Goal: Information Seeking & Learning: Learn about a topic

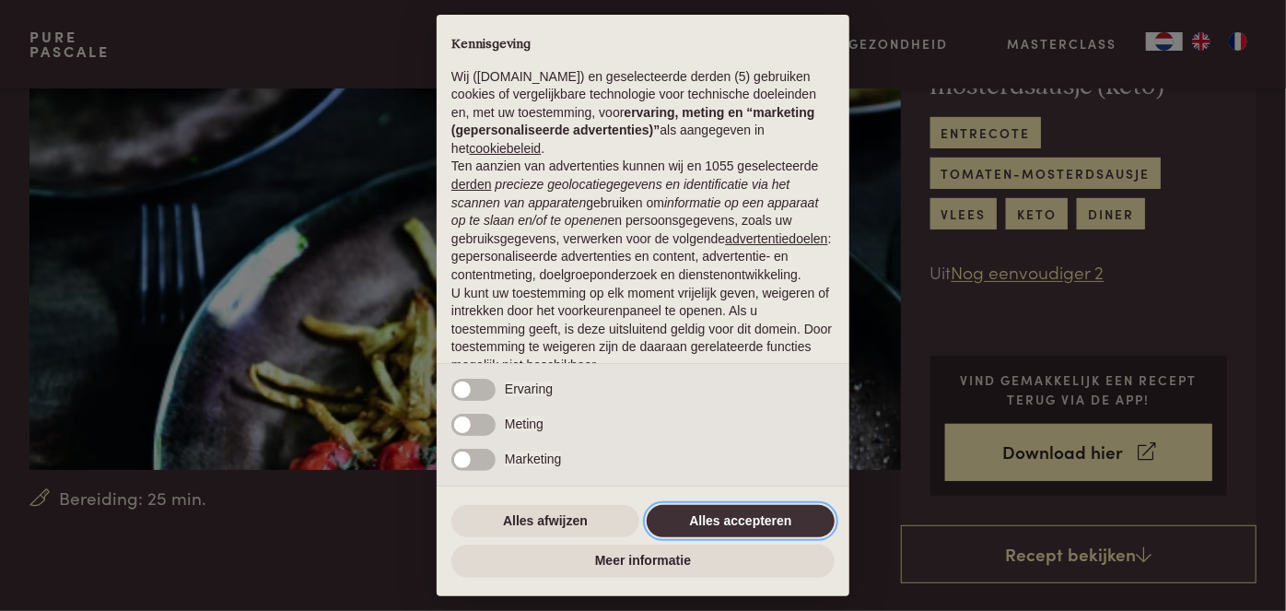
click at [745, 514] on button "Alles accepteren" at bounding box center [741, 521] width 188 height 33
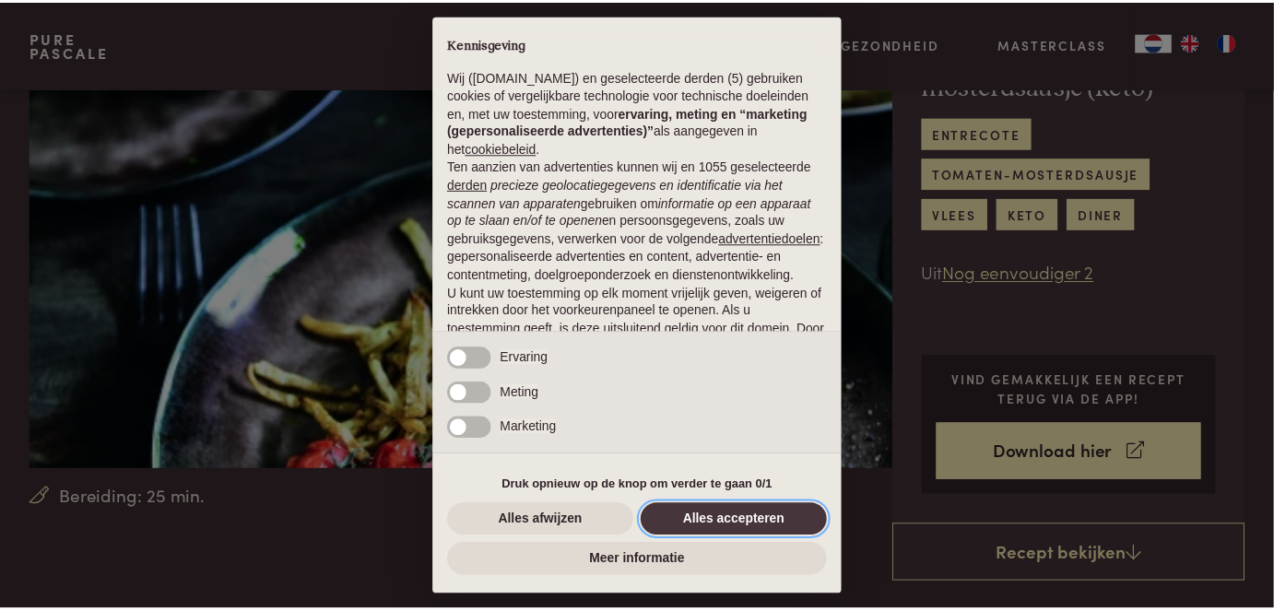
scroll to position [129, 0]
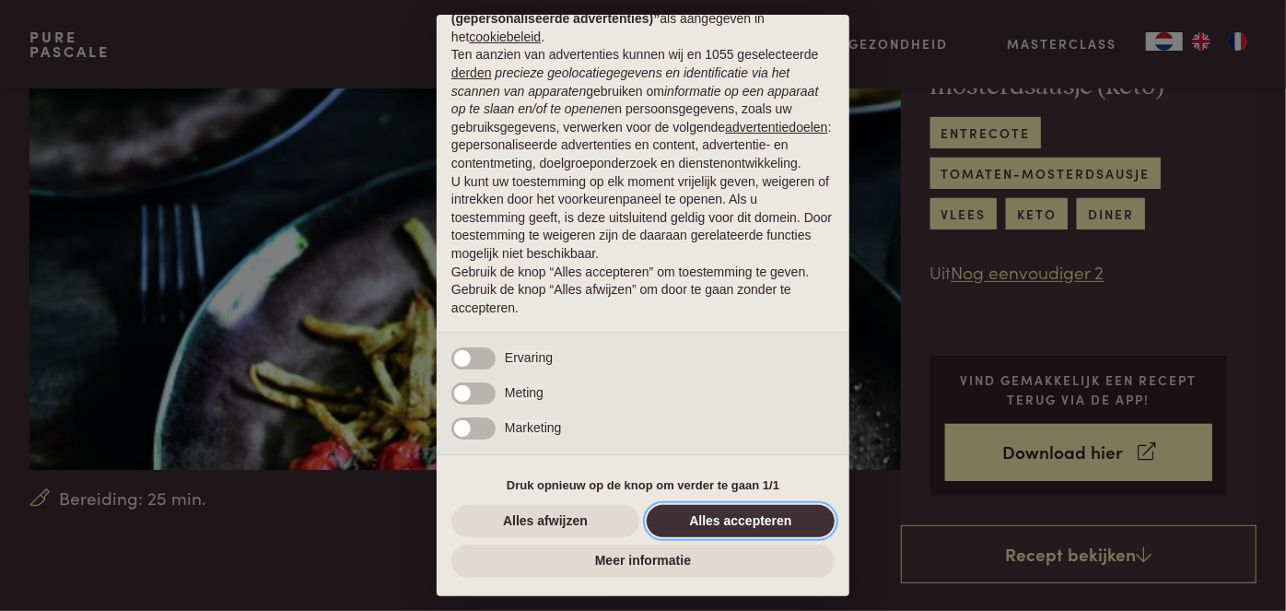
click at [710, 521] on button "Alles accepteren" at bounding box center [741, 521] width 188 height 33
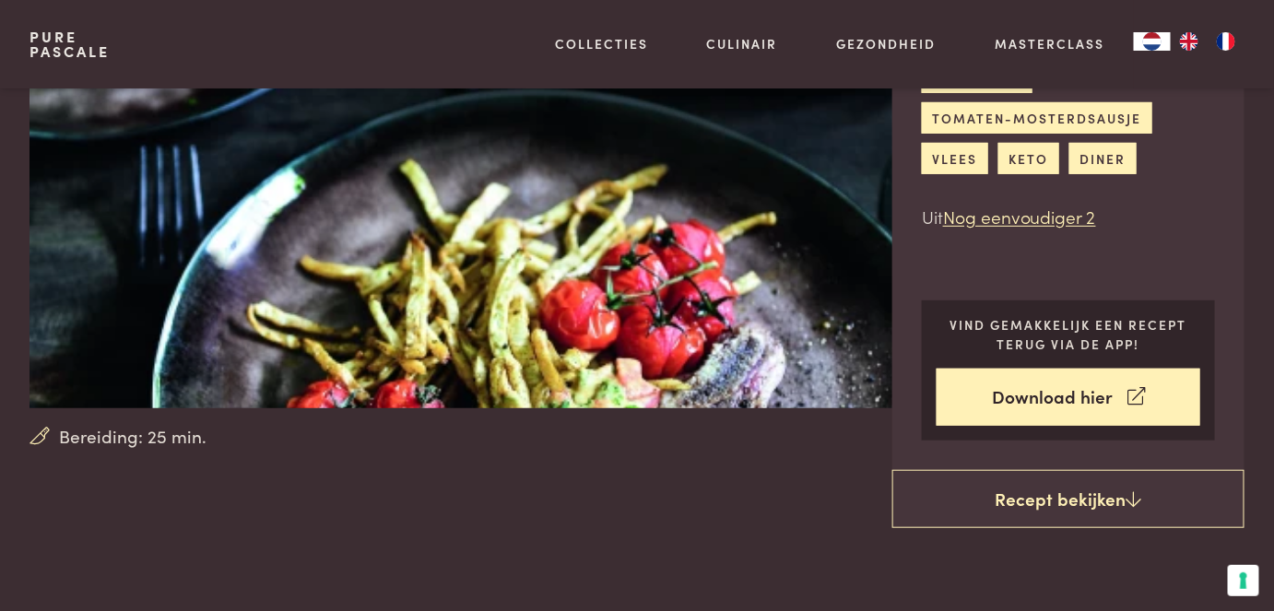
scroll to position [251, 0]
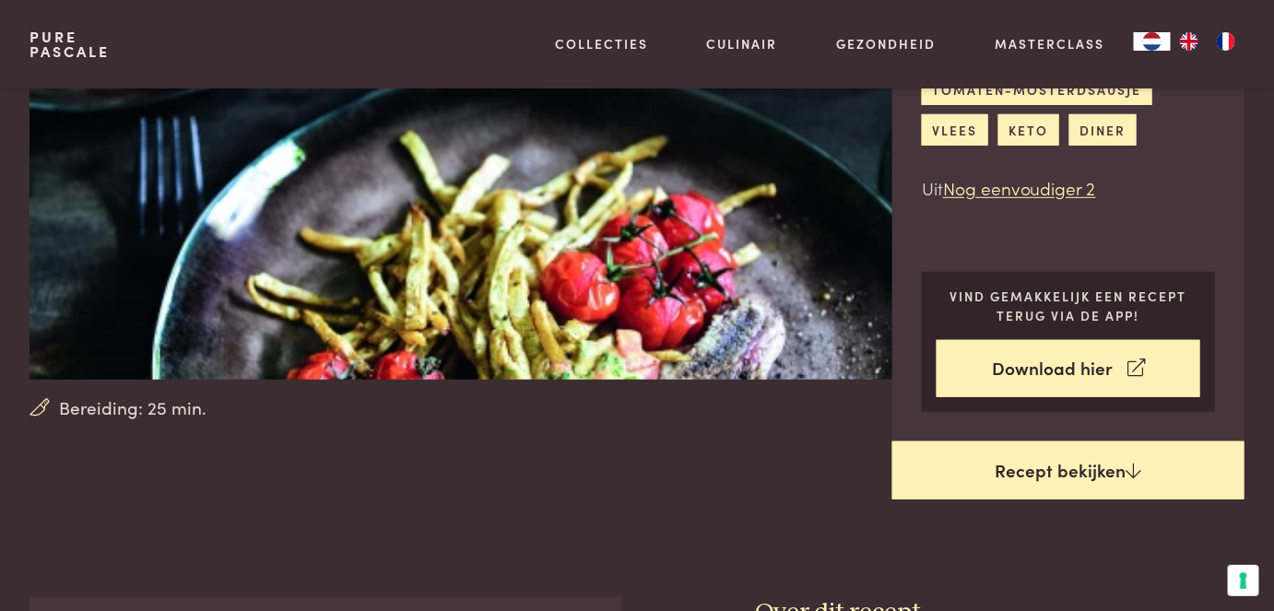
click at [1035, 475] on link "Recept bekijken" at bounding box center [1068, 470] width 352 height 59
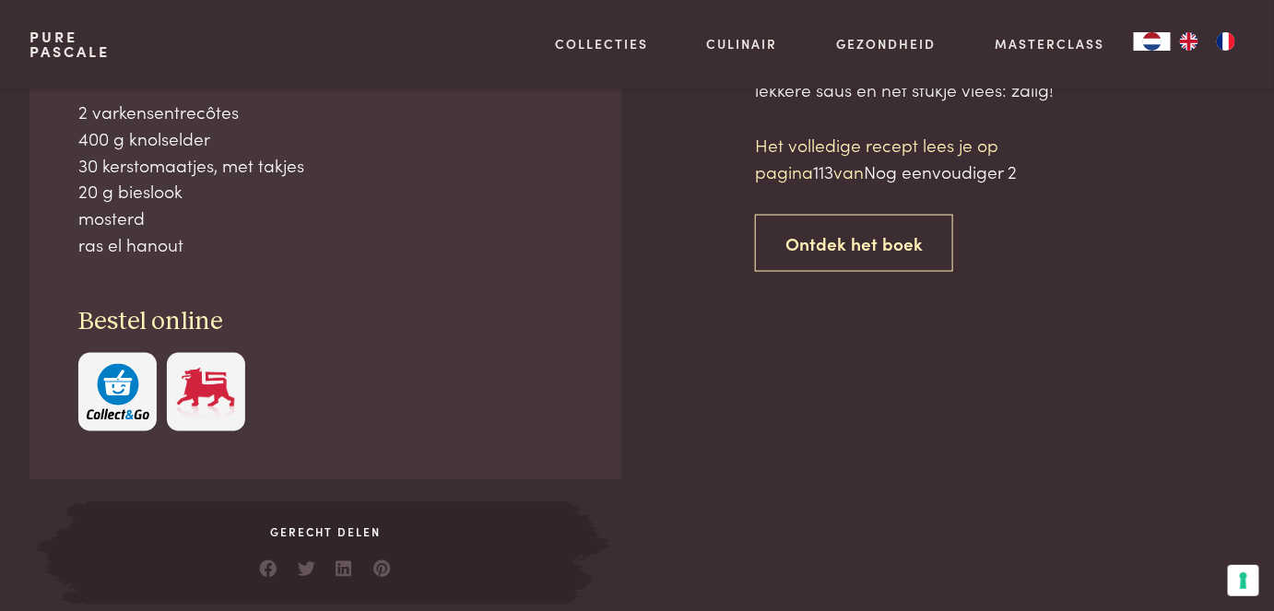
scroll to position [845, 0]
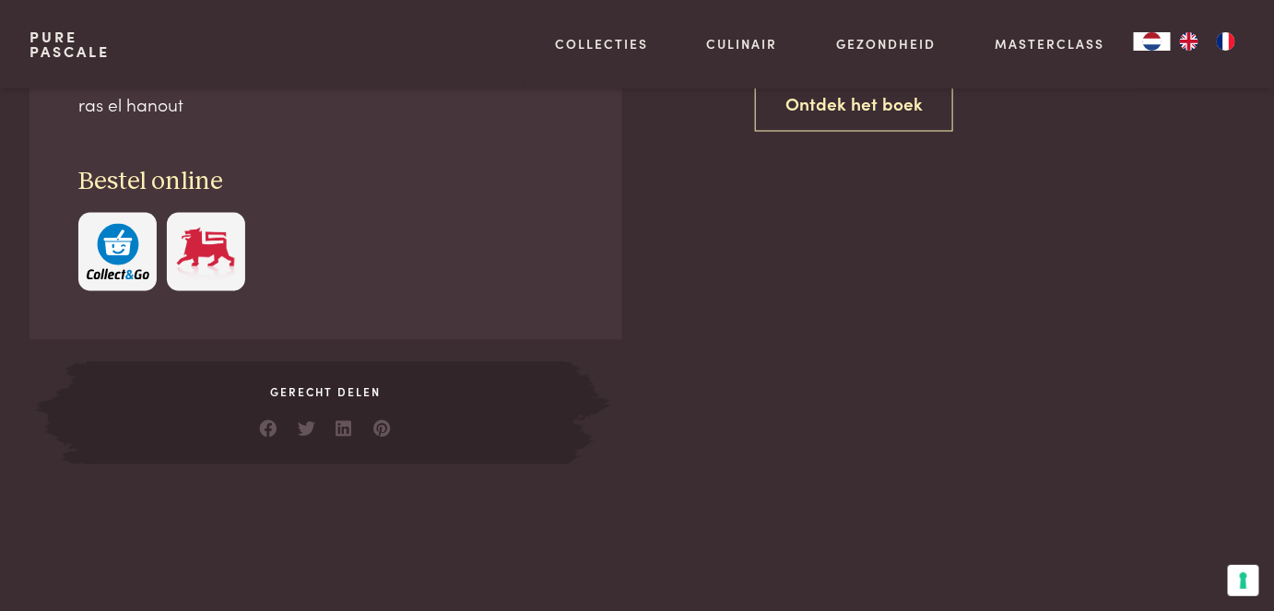
scroll to position [761, 0]
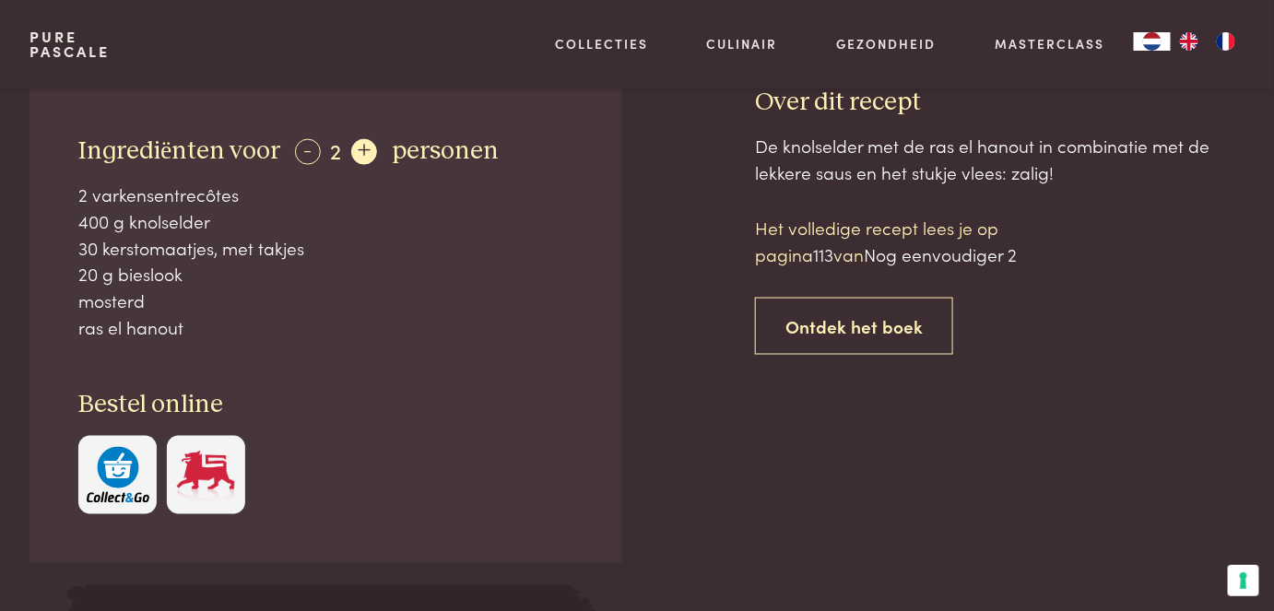
click at [356, 149] on div "+" at bounding box center [364, 152] width 26 height 26
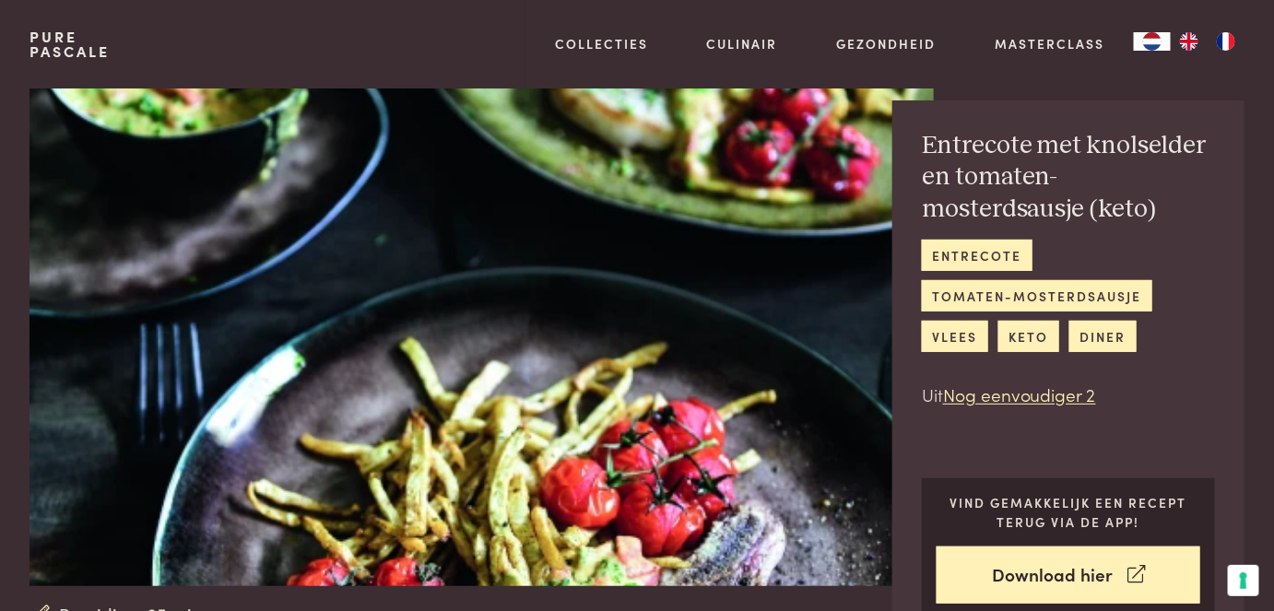
scroll to position [0, 0]
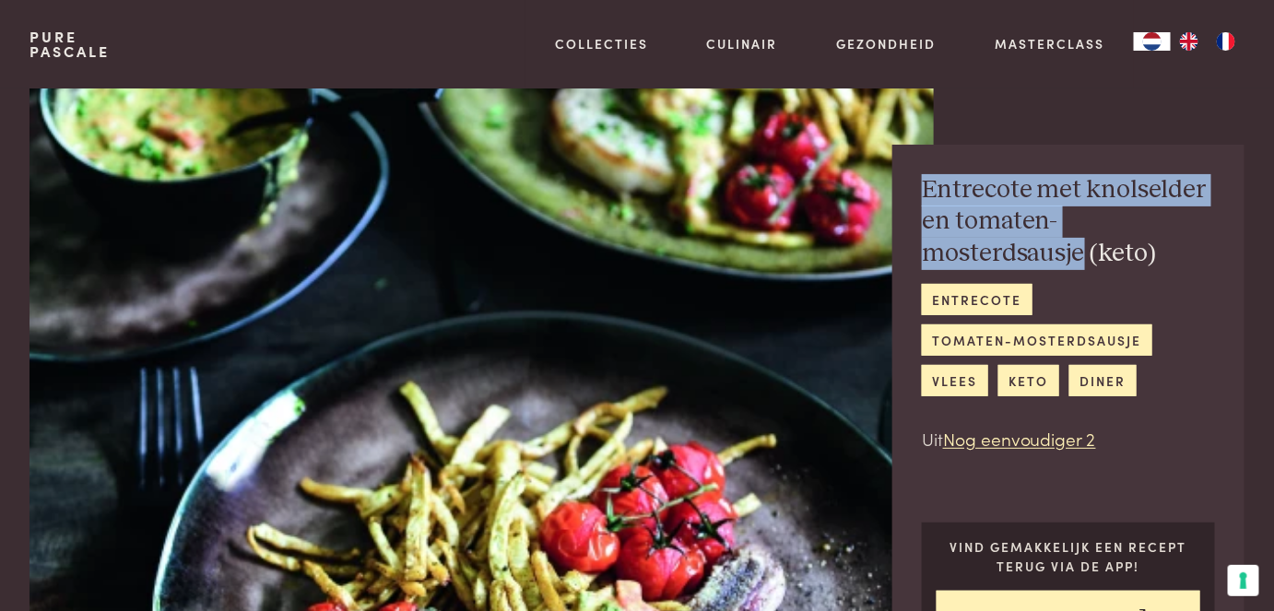
drag, startPoint x: 923, startPoint y: 194, endPoint x: 1216, endPoint y: 218, distance: 294.0
click at [1216, 218] on div "Entrecote met knolselder en tomaten-mosterdsausje (keto) entrecote tomaten-most…" at bounding box center [1068, 418] width 352 height 547
copy h2 "Entrecote met knolselder en tomaten-mosterdsausje"
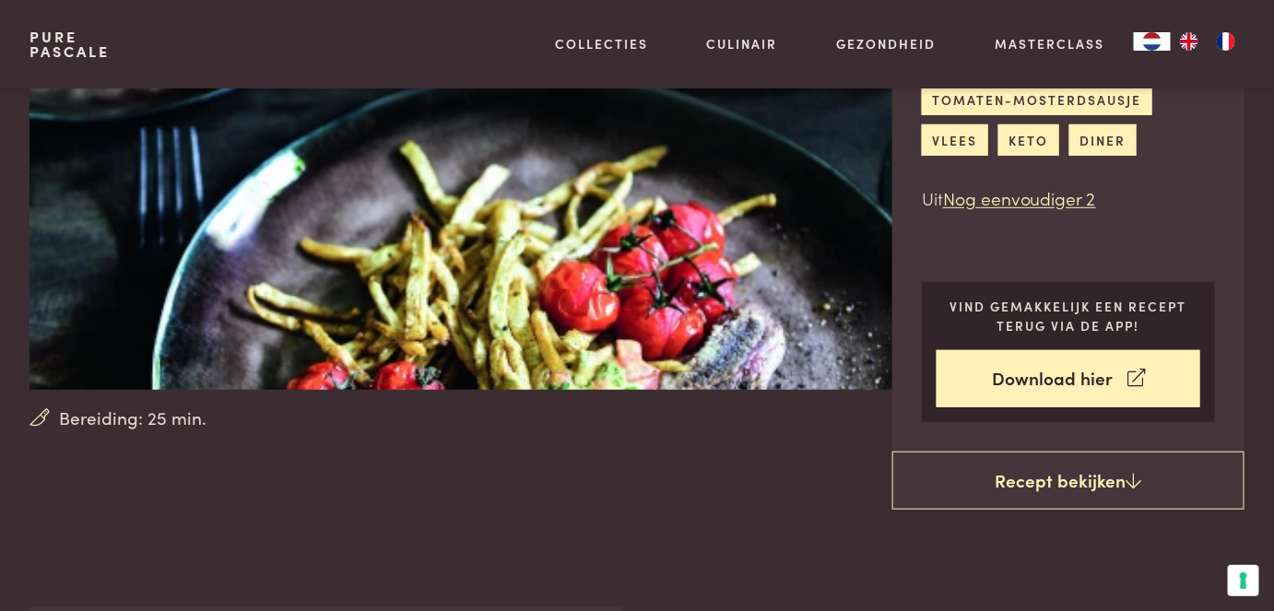
scroll to position [502, 0]
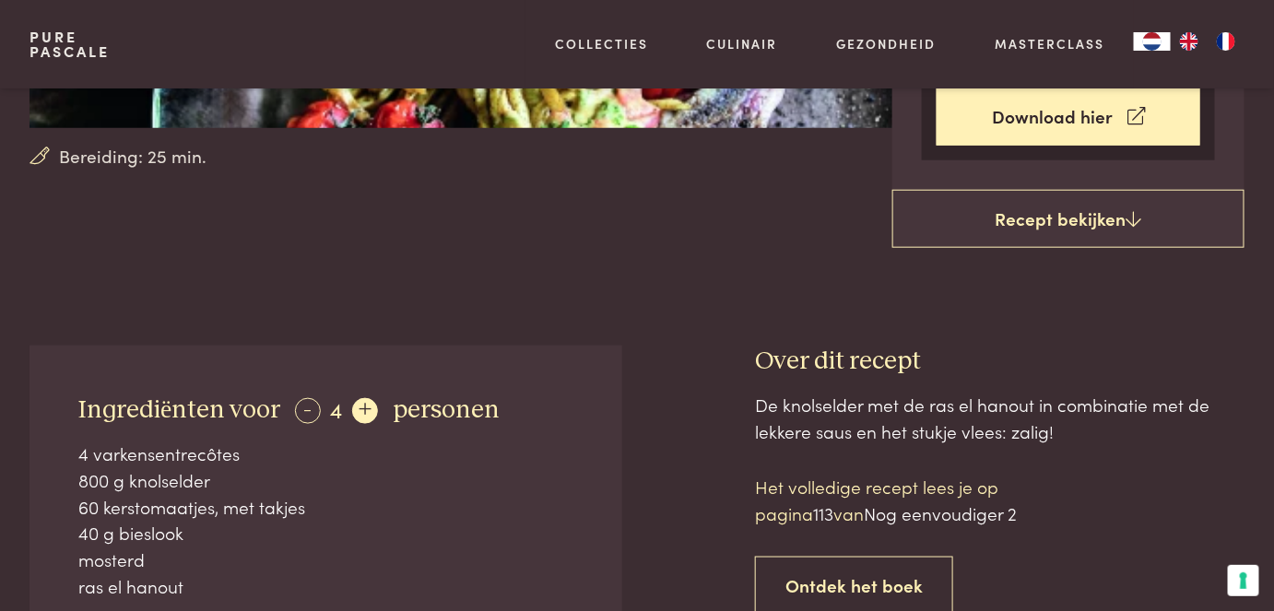
click at [355, 398] on div "+" at bounding box center [365, 411] width 26 height 26
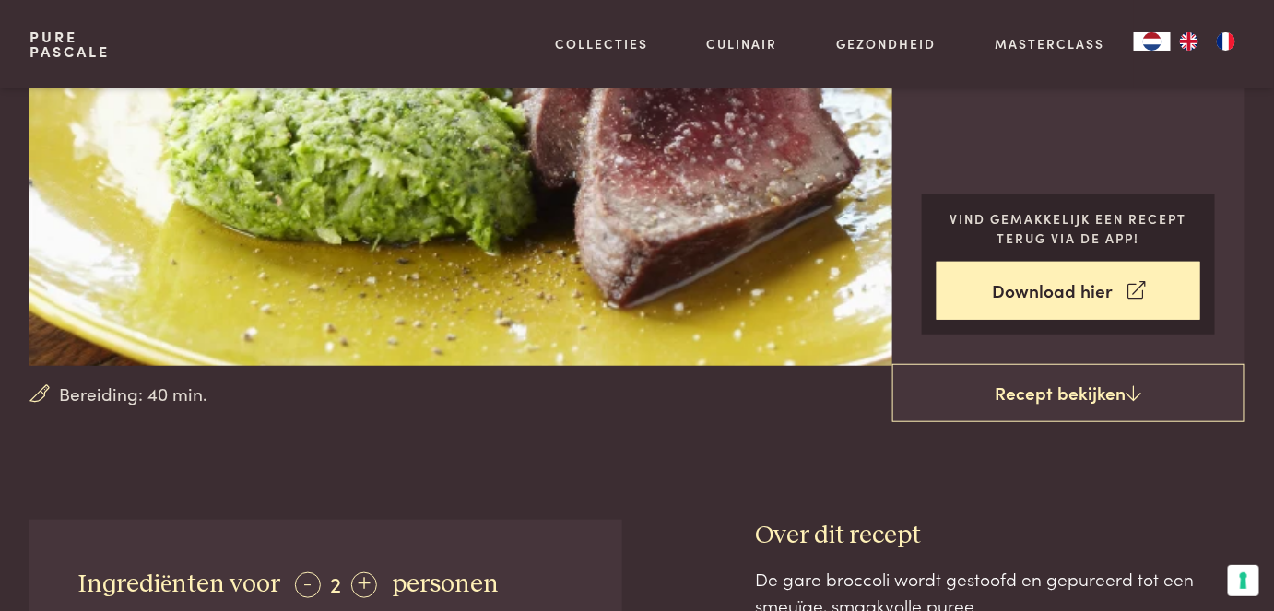
scroll to position [83, 0]
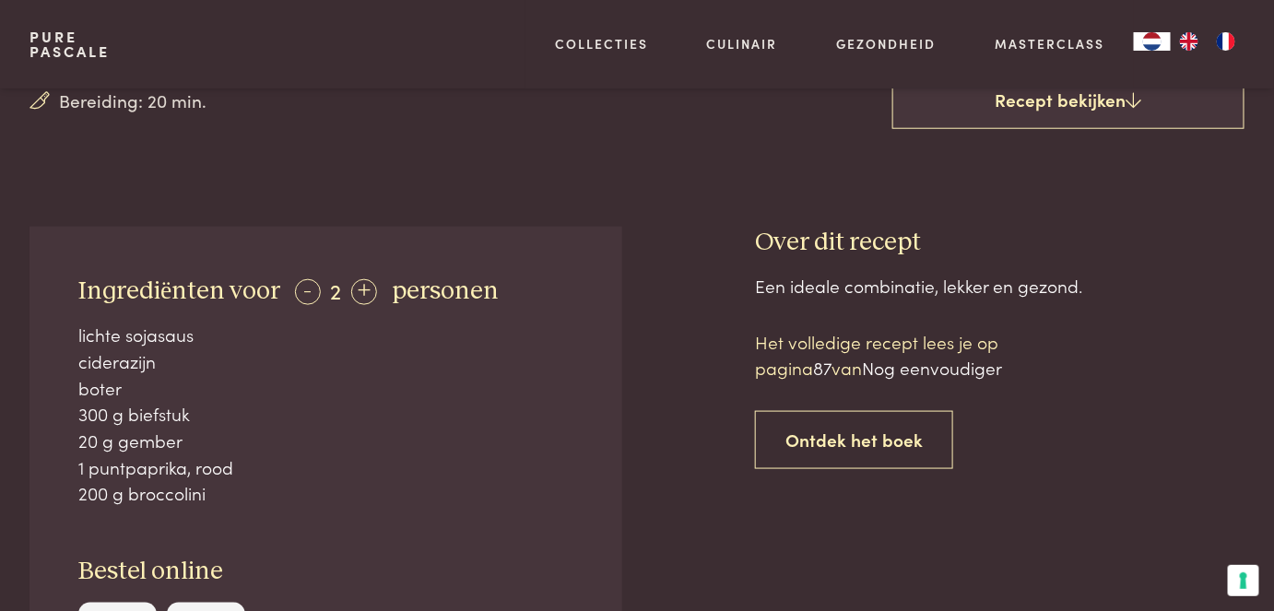
scroll to position [586, 0]
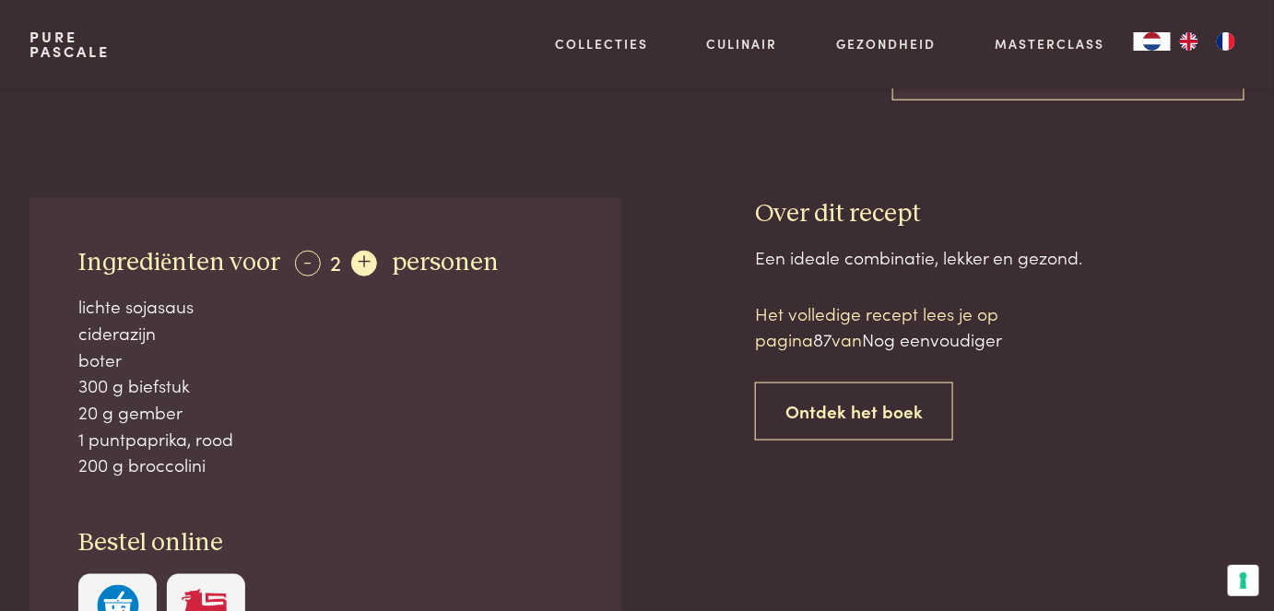
click at [352, 270] on div "+" at bounding box center [364, 264] width 26 height 26
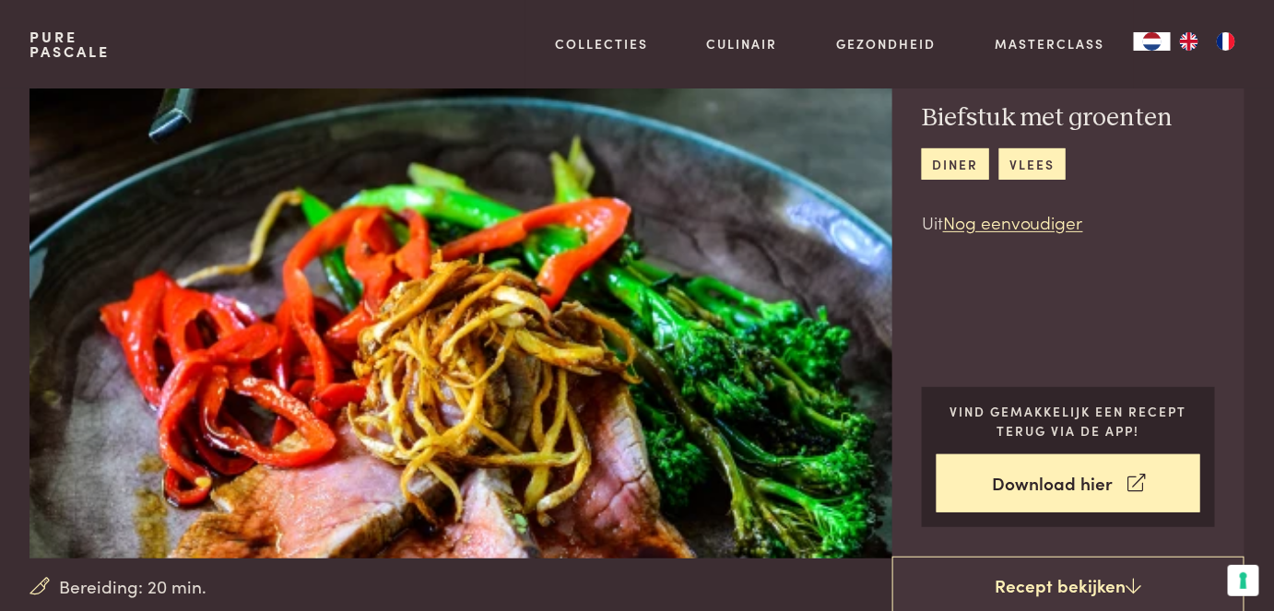
scroll to position [0, 0]
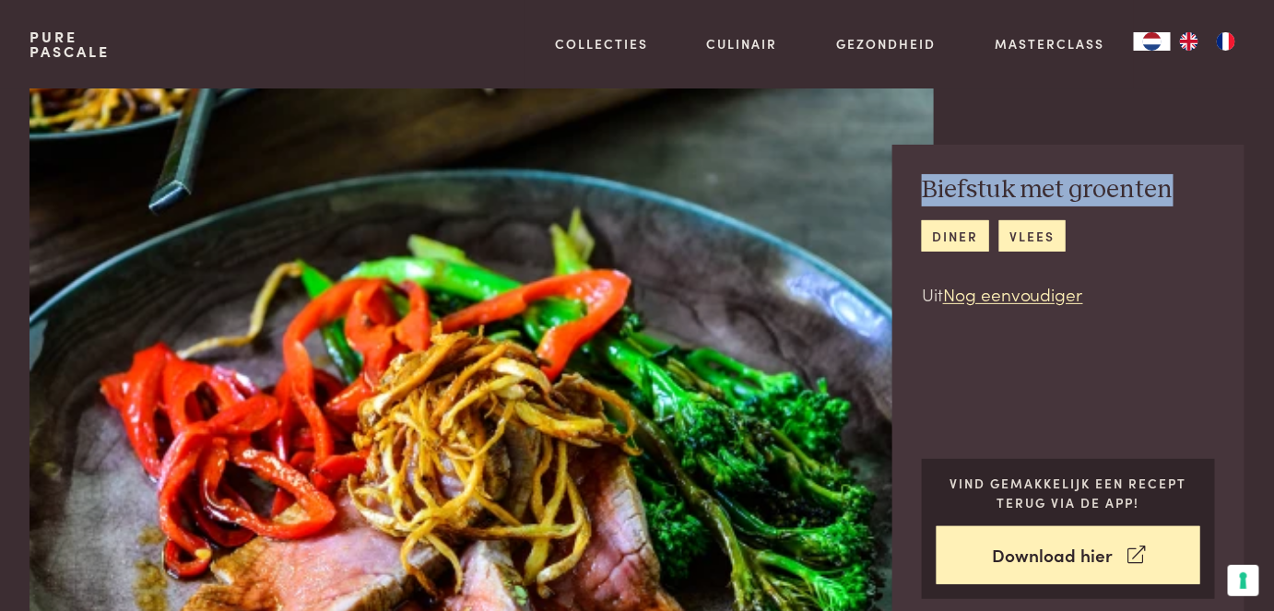
drag, startPoint x: 919, startPoint y: 197, endPoint x: 1168, endPoint y: 185, distance: 249.1
click at [1168, 185] on div "Biefstuk met groenten diner vlees Uit Nog eenvoudiger Vind gemakkelijk een rece…" at bounding box center [1068, 387] width 352 height 484
copy h2 "Biefstuk met groenten"
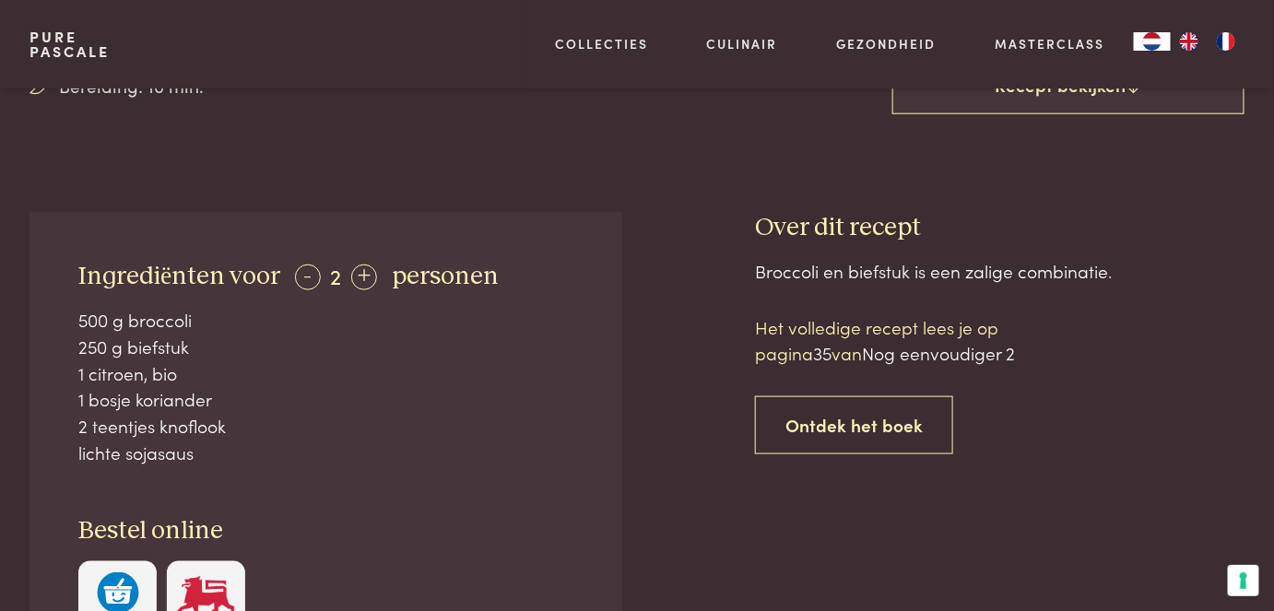
scroll to position [586, 0]
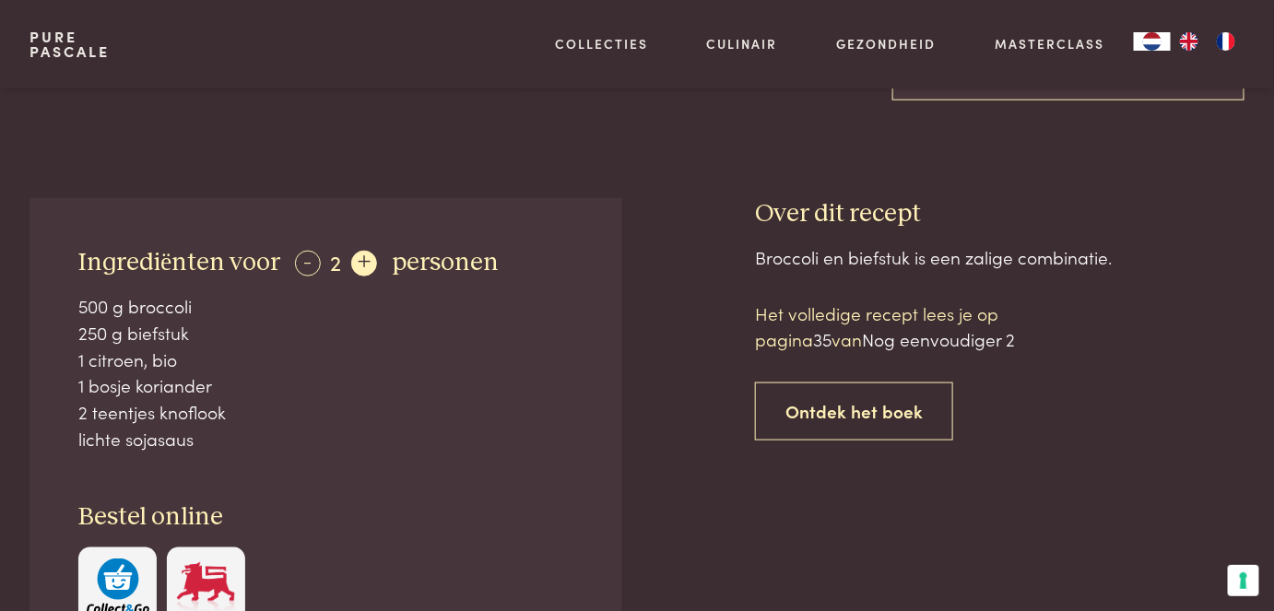
click at [366, 271] on div "+" at bounding box center [364, 264] width 26 height 26
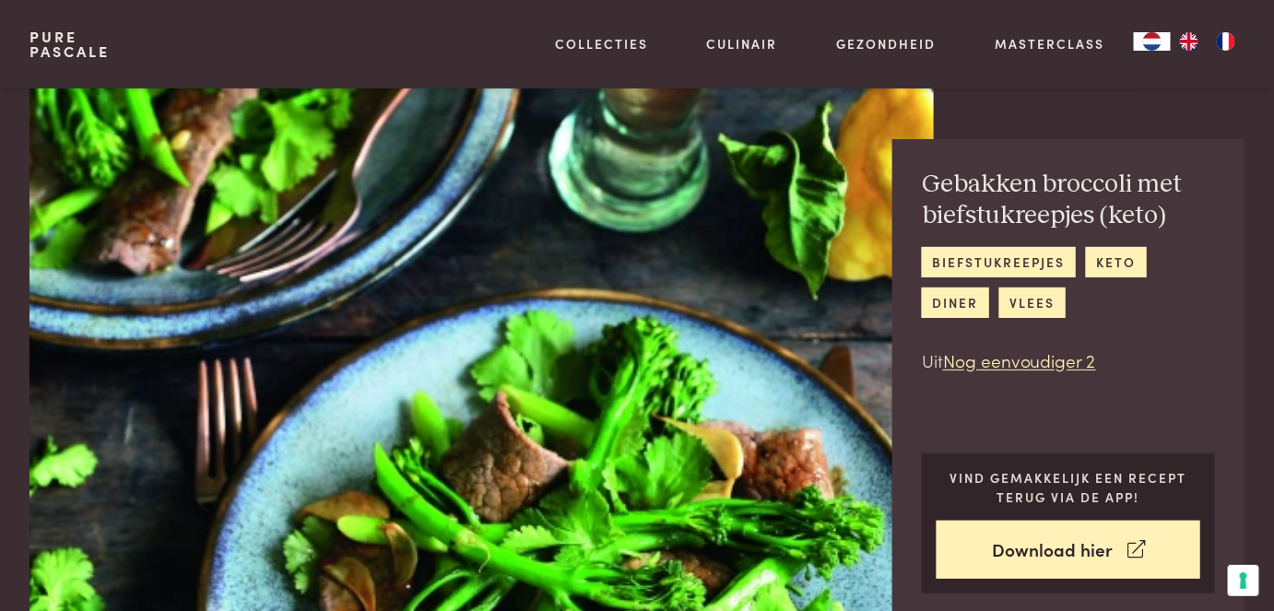
scroll to position [0, 0]
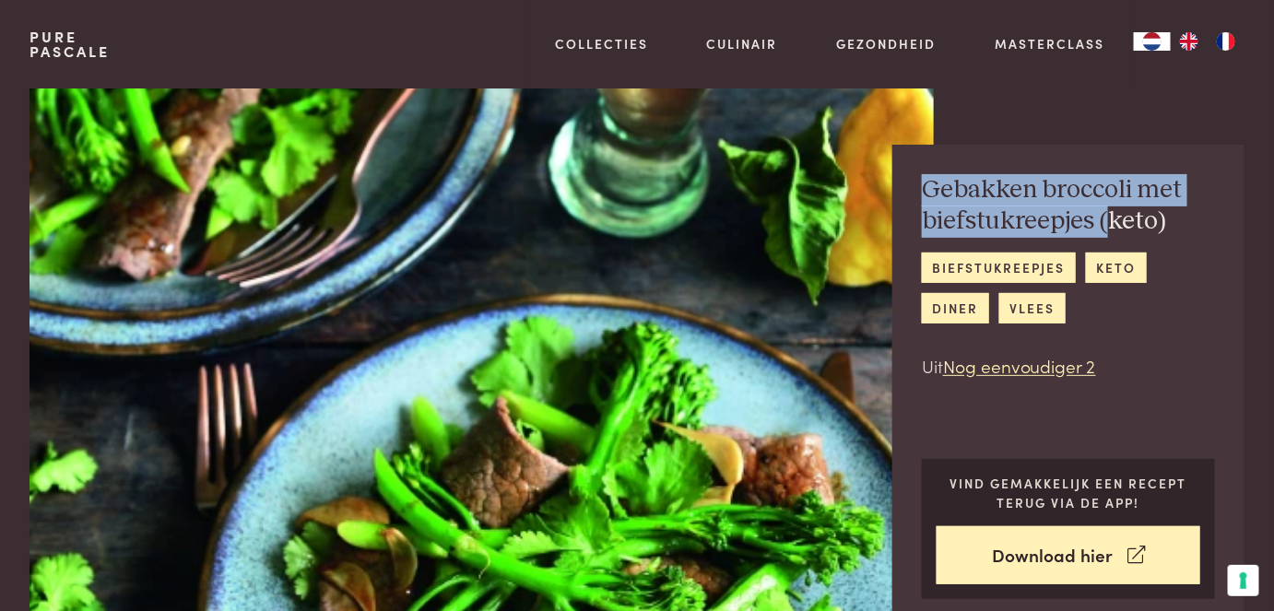
drag, startPoint x: 916, startPoint y: 192, endPoint x: 1106, endPoint y: 224, distance: 192.5
click at [1106, 224] on div "Gebakken broccoli met biefstukreepjes (keto) biefstukreepjes keto diner vlees U…" at bounding box center [1068, 387] width 352 height 484
copy h2 "Gebakken broccoli met biefstukreepjes ("
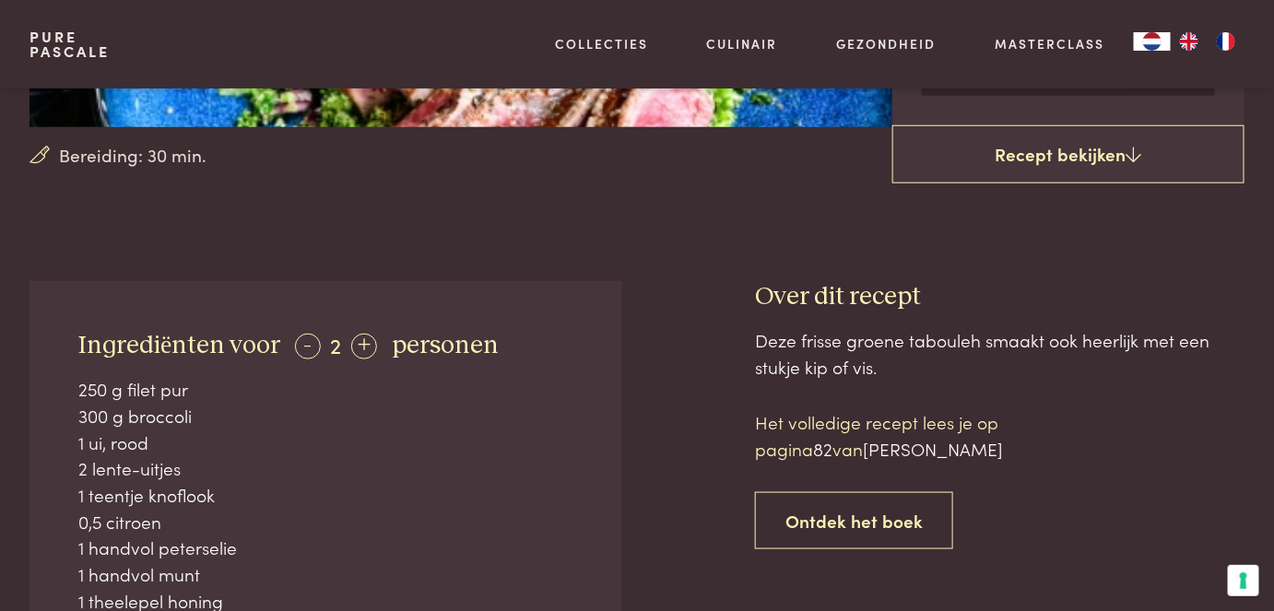
scroll to position [502, 0]
